Goal: Go to known website: Access a specific website the user already knows

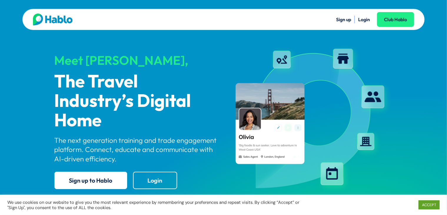
click at [368, 19] on link "Login" at bounding box center [364, 19] width 12 height 6
click at [365, 18] on link "Login" at bounding box center [364, 19] width 12 height 6
click at [359, 17] on link "Login" at bounding box center [364, 19] width 12 height 6
